Goal: Navigation & Orientation: Find specific page/section

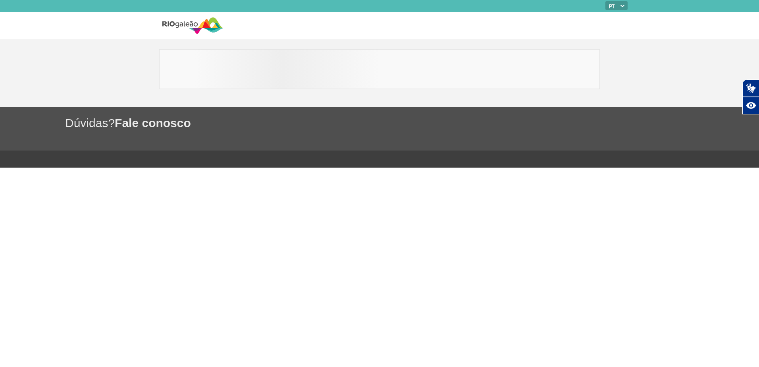
click at [189, 23] on img at bounding box center [192, 25] width 61 height 19
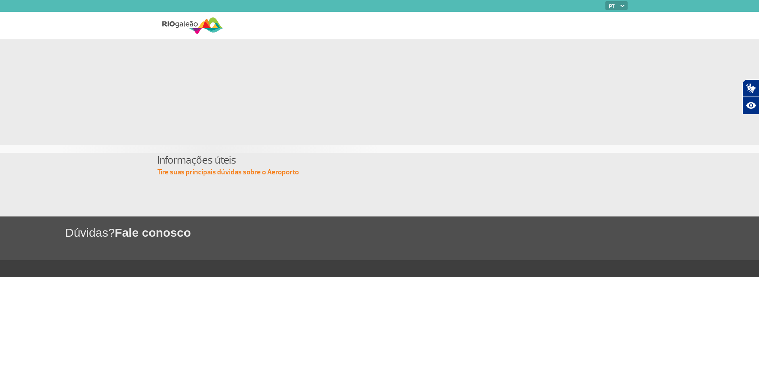
click at [173, 21] on img at bounding box center [192, 25] width 61 height 19
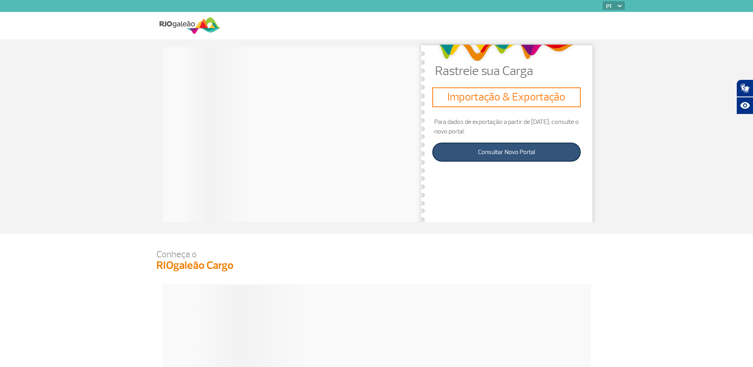
click at [485, 150] on link "Consultar Novo Portal" at bounding box center [506, 152] width 148 height 19
click at [199, 23] on img at bounding box center [190, 25] width 61 height 19
click at [516, 156] on link "Consultar Novo Portal" at bounding box center [506, 152] width 148 height 19
